Goal: Task Accomplishment & Management: Manage account settings

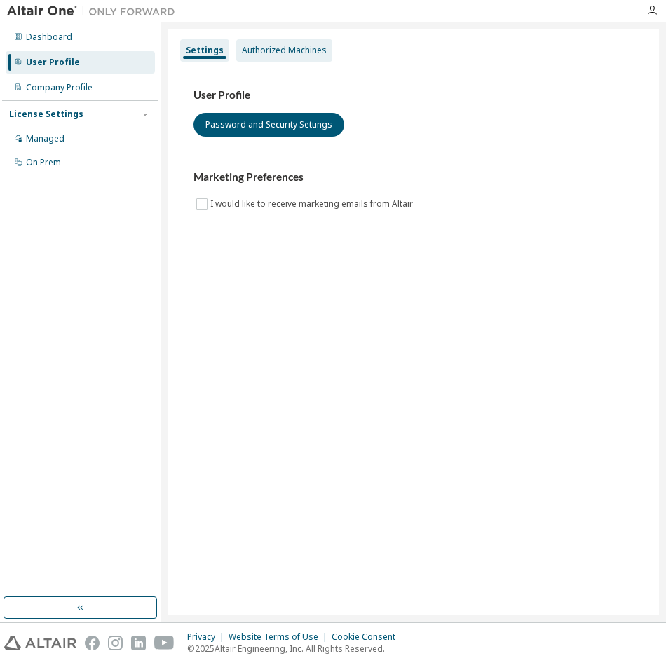
click at [273, 54] on div "Authorized Machines" at bounding box center [284, 50] width 85 height 11
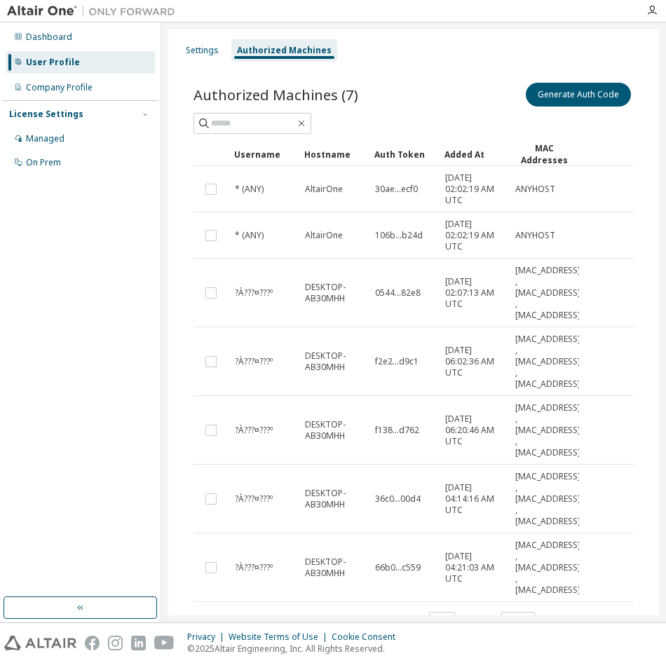
click at [572, 82] on div "Generate Auth Code" at bounding box center [523, 94] width 220 height 29
click at [567, 94] on button "Generate Auth Code" at bounding box center [577, 95] width 105 height 24
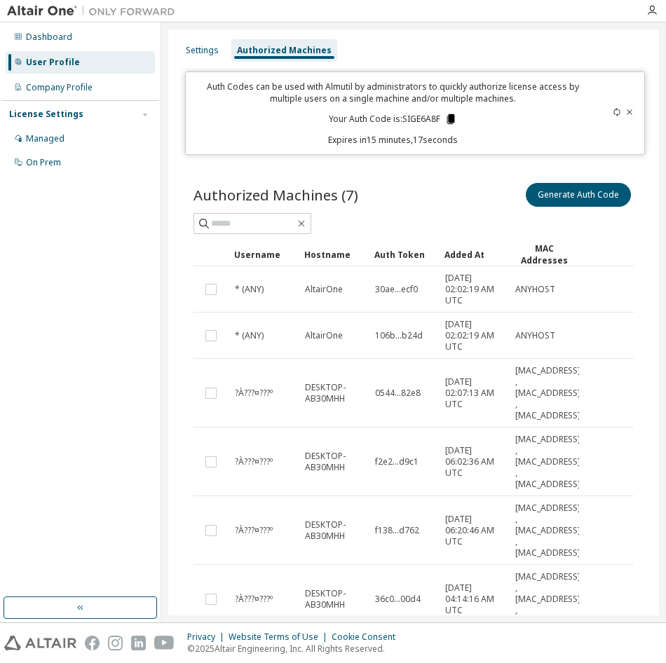
click at [450, 118] on icon at bounding box center [450, 119] width 8 height 10
click at [541, 191] on button "Generate Auth Code" at bounding box center [577, 195] width 105 height 24
click at [612, 109] on icon at bounding box center [616, 112] width 8 height 8
click at [612, 110] on icon at bounding box center [616, 112] width 8 height 8
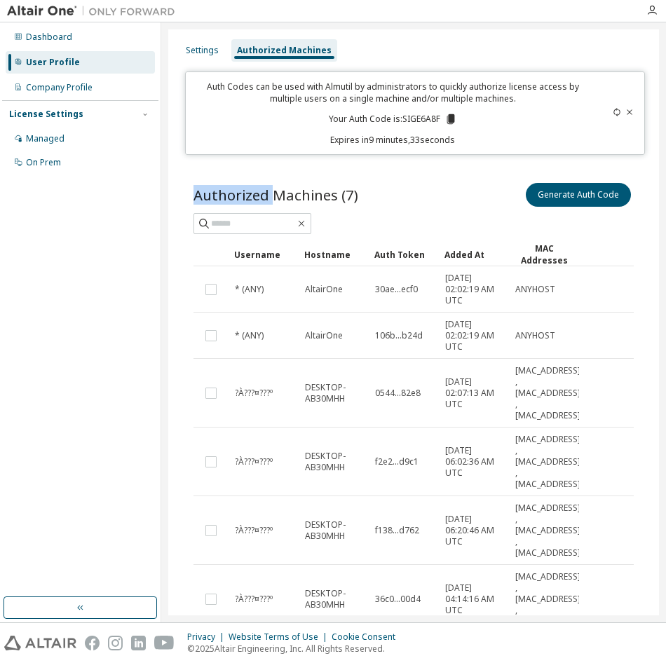
click at [612, 110] on icon at bounding box center [616, 112] width 8 height 8
drag, startPoint x: 608, startPoint y: 110, endPoint x: 474, endPoint y: 173, distance: 147.9
click at [474, 173] on div "Authorized Machines (7) Generate Auth Code Clear Load Save Save As Field Operat…" at bounding box center [414, 465] width 474 height 604
click at [457, 116] on icon at bounding box center [455, 119] width 13 height 13
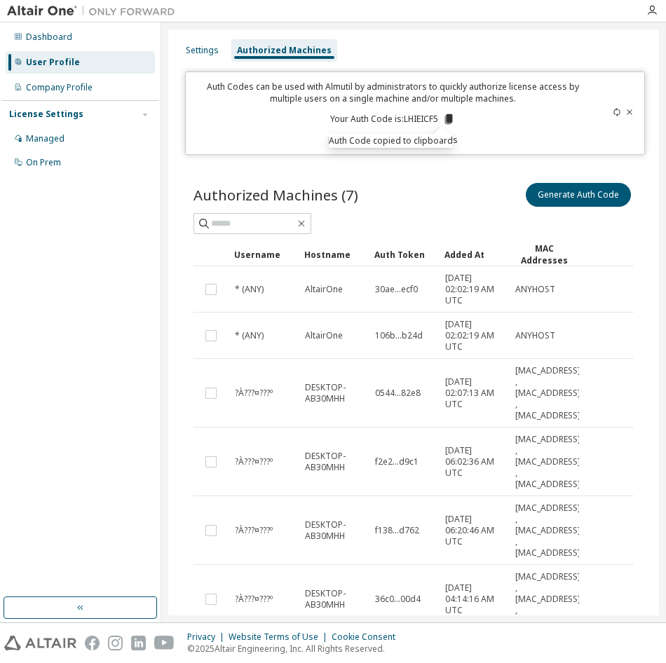
click at [454, 173] on div "Authorized Machines (7) Generate Auth Code Clear Load Save Save As Field Operat…" at bounding box center [414, 465] width 474 height 604
click at [447, 175] on div "Authorized Machines (7) Generate Auth Code Clear Load Save Save As Field Operat…" at bounding box center [414, 465] width 474 height 604
click at [455, 118] on icon at bounding box center [453, 119] width 13 height 13
click at [454, 118] on icon at bounding box center [454, 119] width 8 height 10
click at [450, 116] on icon at bounding box center [454, 119] width 8 height 10
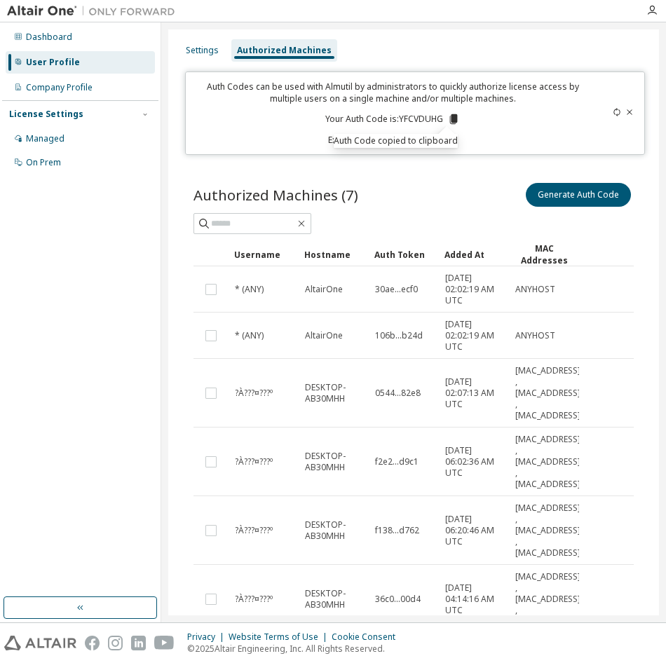
click at [280, 163] on div "Authorized Machines (7) Generate Auth Code Clear Load Save Save As Field Operat…" at bounding box center [414, 465] width 474 height 604
click at [202, 51] on div "Settings" at bounding box center [202, 50] width 33 height 11
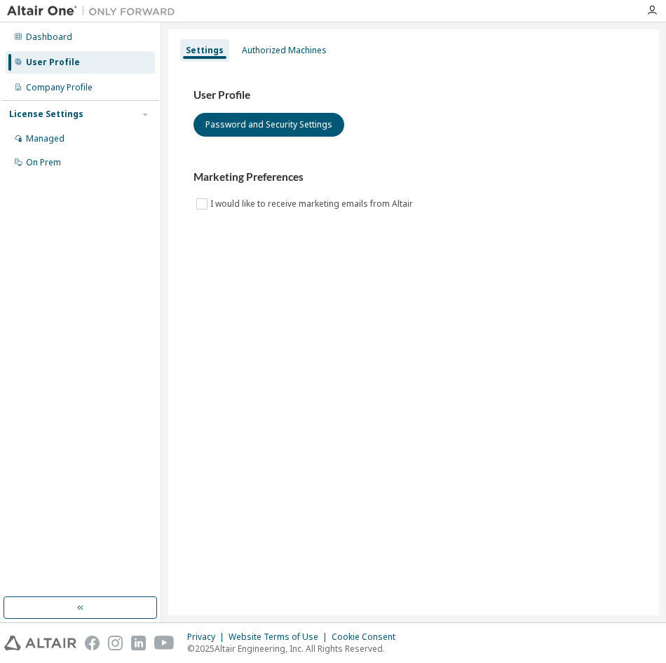
click at [659, 8] on div at bounding box center [652, 10] width 28 height 11
click at [655, 10] on icon "button" at bounding box center [651, 10] width 11 height 11
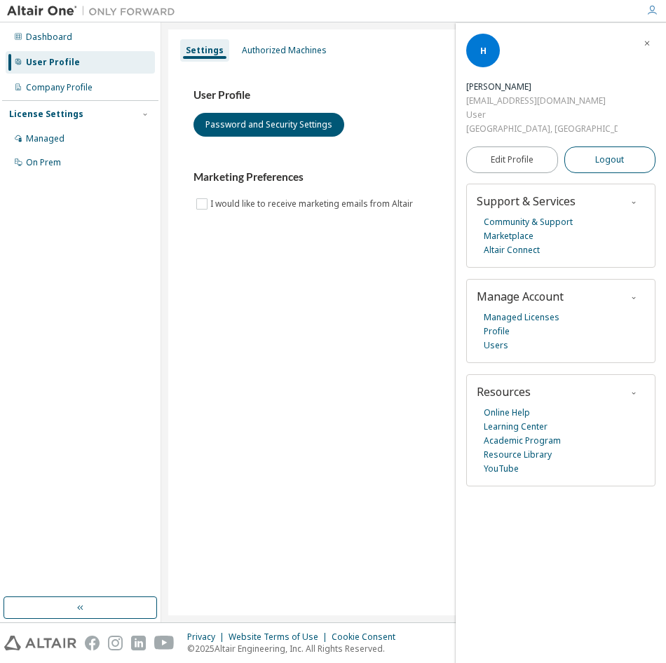
click at [616, 172] on button "Logout" at bounding box center [610, 159] width 92 height 27
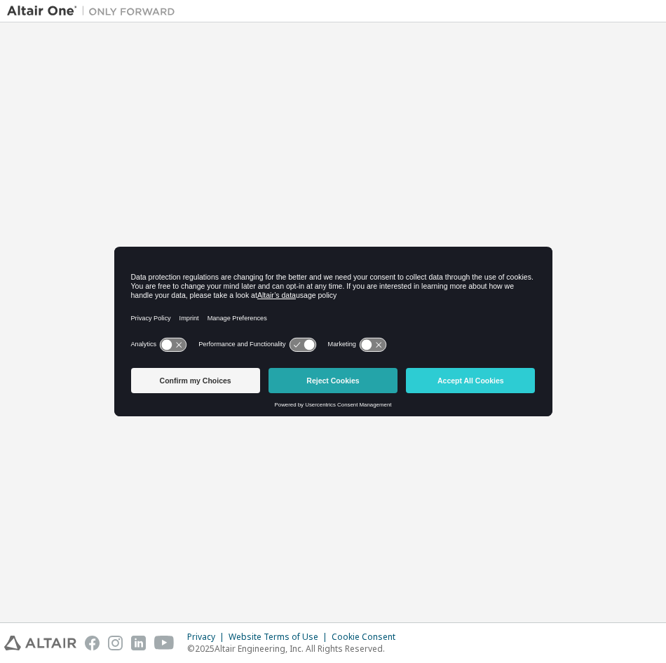
click at [368, 374] on button "Reject Cookies" at bounding box center [332, 380] width 129 height 25
